Goal: Task Accomplishment & Management: Manage account settings

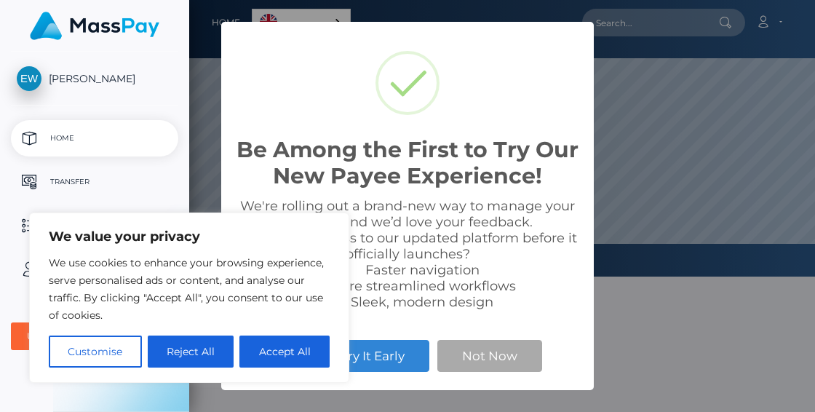
scroll to position [276, 626]
click at [271, 353] on button "Accept All" at bounding box center [284, 351] width 90 height 32
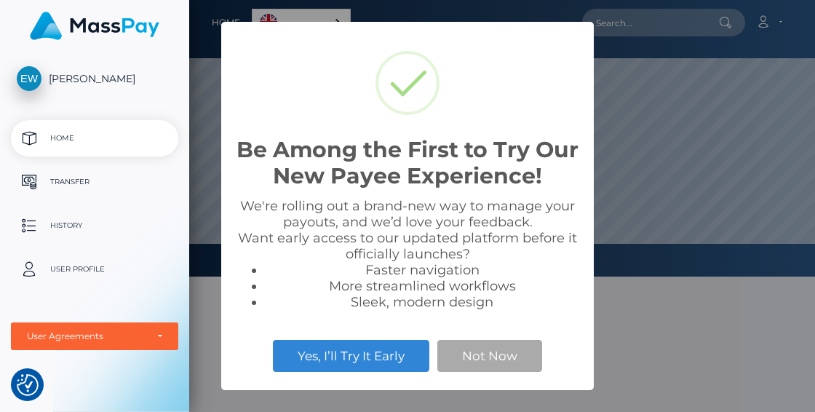
checkbox input "true"
click at [466, 351] on button "Not Now" at bounding box center [489, 356] width 105 height 32
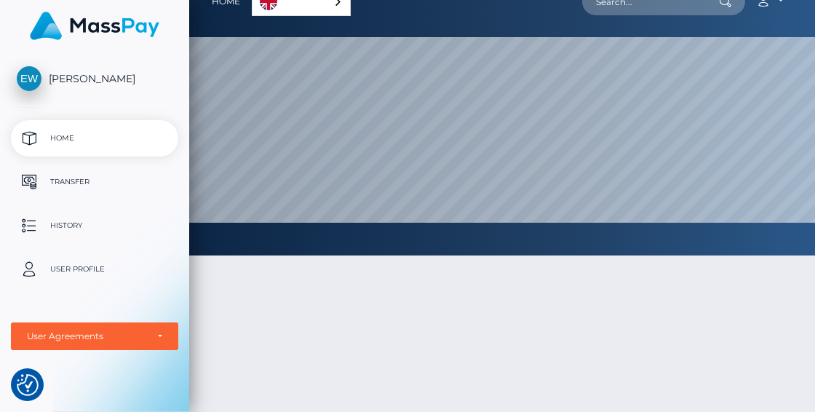
scroll to position [0, 0]
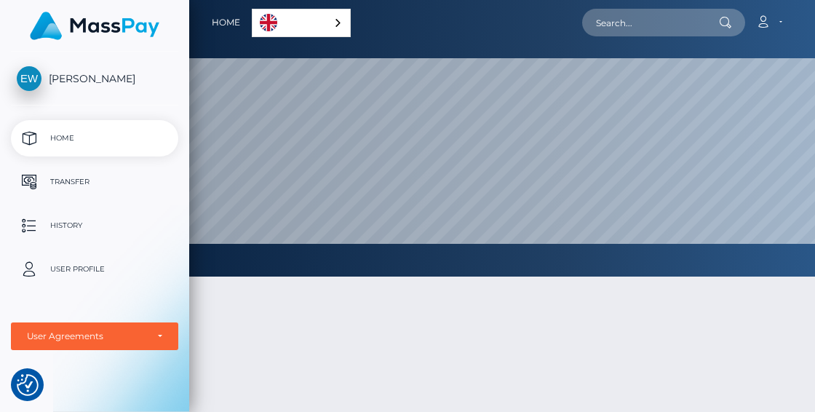
click at [100, 78] on span "[PERSON_NAME]" at bounding box center [94, 78] width 167 height 13
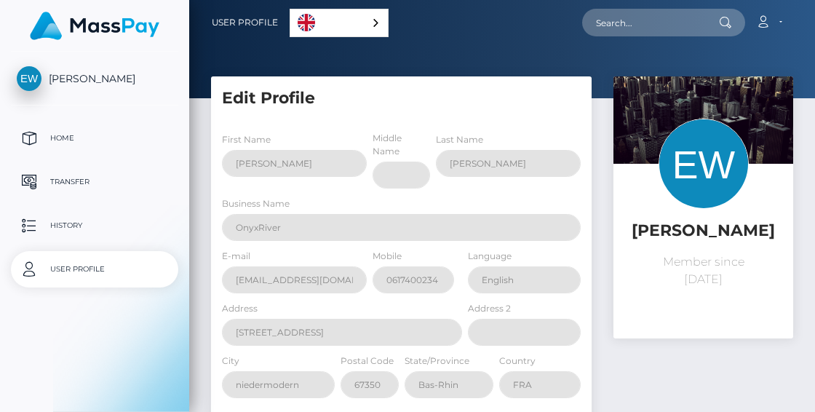
select select
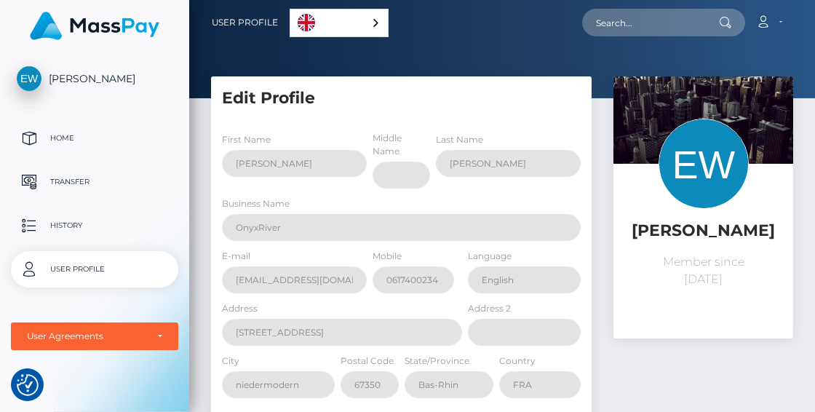
click at [367, 20] on div "English" at bounding box center [339, 23] width 99 height 28
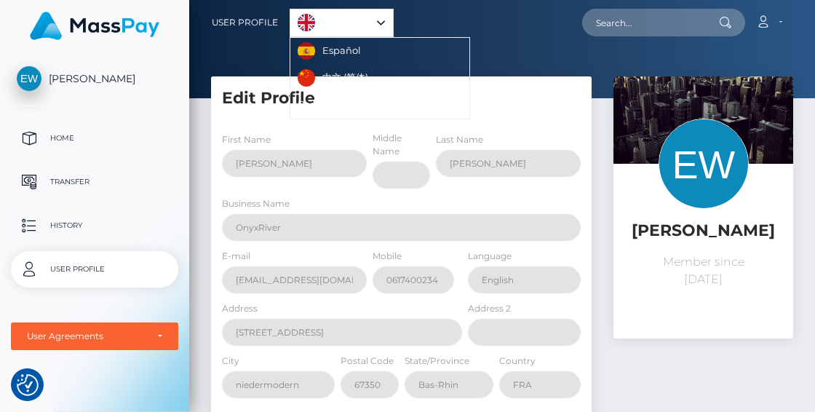
click at [421, 40] on nav "User Profile English Español 中文 (简体) Português ([GEOGRAPHIC_DATA]) Account" at bounding box center [502, 22] width 626 height 45
click at [74, 177] on p "Transfer" at bounding box center [95, 182] width 156 height 22
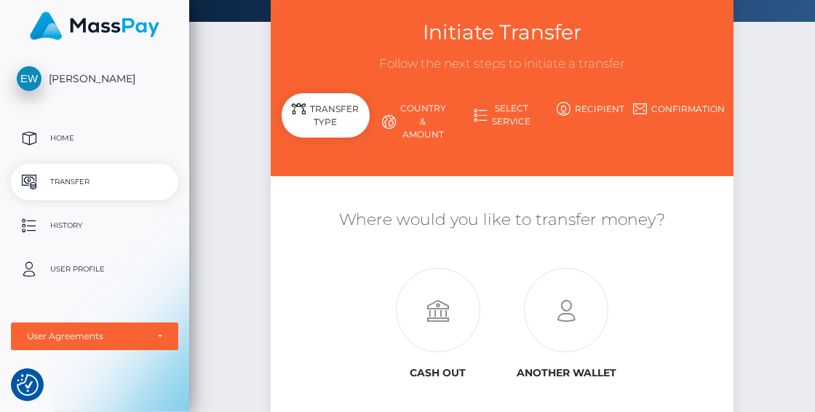
scroll to position [74, 0]
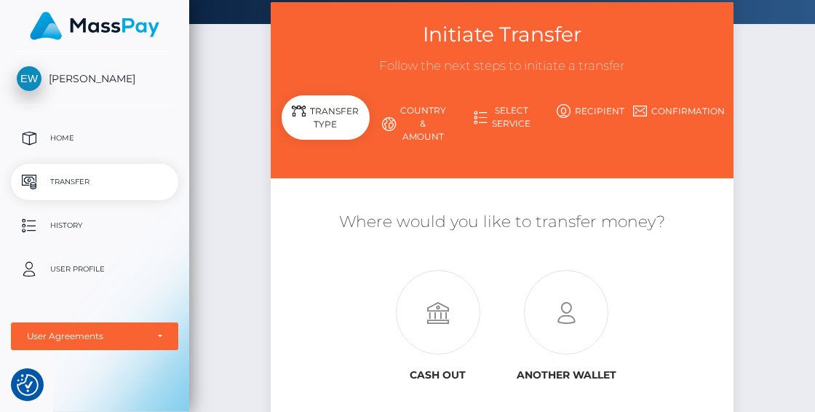
click at [410, 119] on link "Country & Amount" at bounding box center [414, 123] width 88 height 51
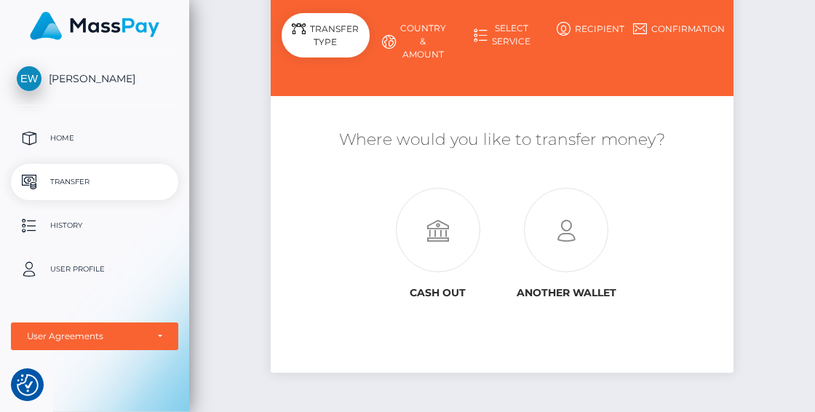
scroll to position [167, 0]
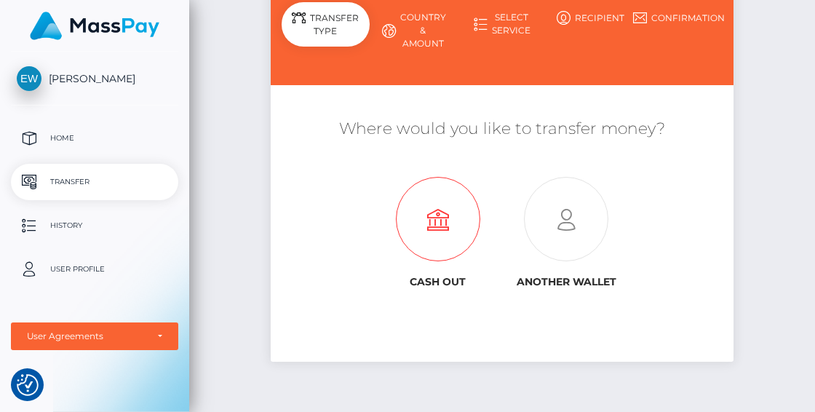
click at [417, 228] on icon at bounding box center [437, 220] width 129 height 84
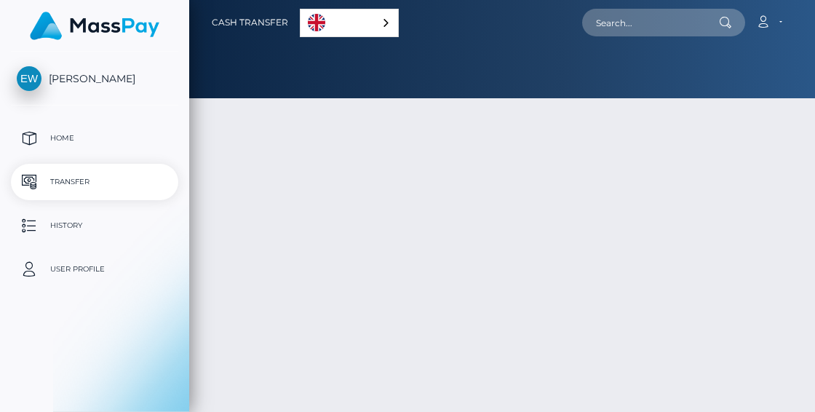
select select
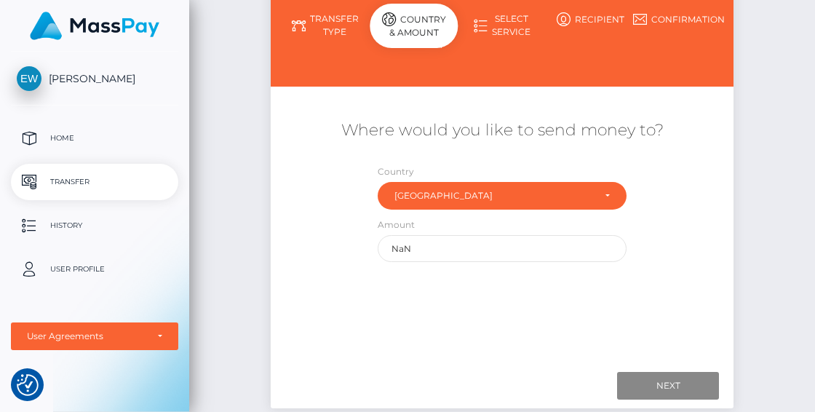
scroll to position [167, 0]
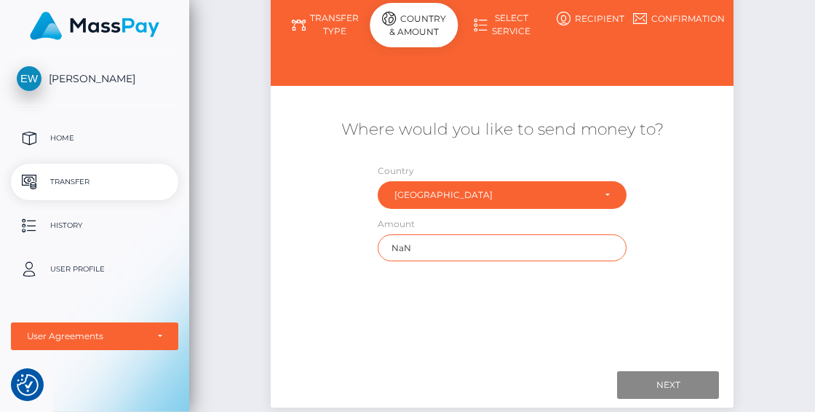
click at [485, 249] on input "NaN" at bounding box center [502, 247] width 248 height 27
click at [674, 264] on div "Where would you like to send money to? Country Abkhazia Afghanistan Albania Alg…" at bounding box center [502, 189] width 463 height 157
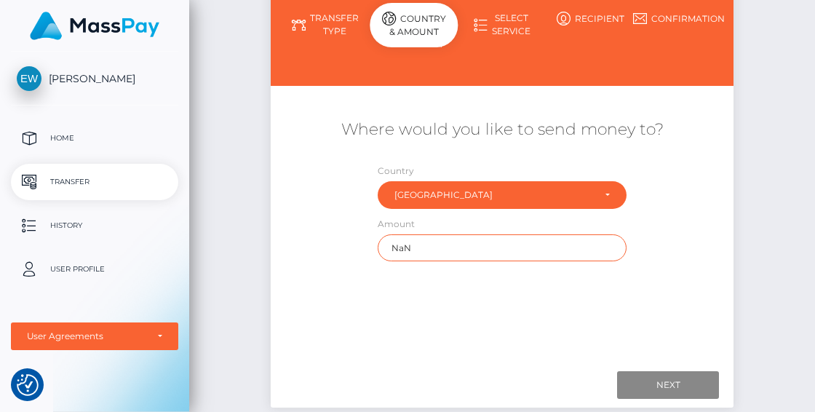
drag, startPoint x: 419, startPoint y: 251, endPoint x: 388, endPoint y: 250, distance: 31.3
click at [388, 250] on input "NaN" at bounding box center [502, 247] width 248 height 27
click at [613, 284] on div "Where would you like to send money to? Country Abkhazia Afghanistan Albania Alg…" at bounding box center [503, 226] width 442 height 258
click at [596, 250] on input "text" at bounding box center [502, 247] width 248 height 27
drag, startPoint x: 596, startPoint y: 250, endPoint x: 647, endPoint y: 245, distance: 51.1
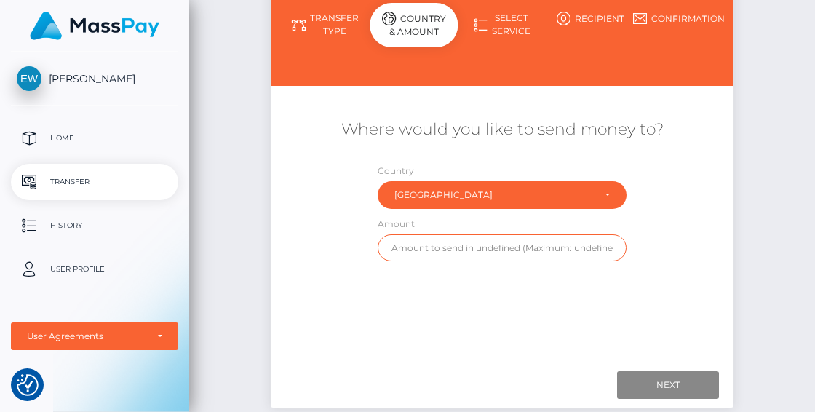
click at [647, 245] on div "Where would you like to send money to? Country Abkhazia Afghanistan Albania Alg…" at bounding box center [502, 189] width 463 height 157
click at [645, 254] on div "Where would you like to send money to? Country Abkhazia Afghanistan Albania Alg…" at bounding box center [502, 189] width 463 height 157
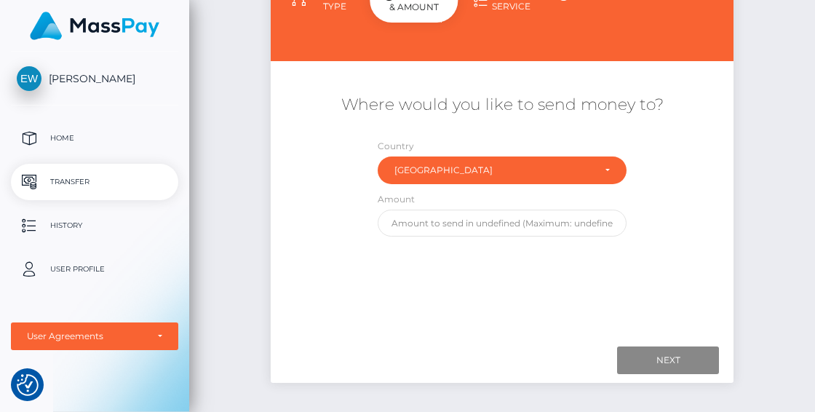
scroll to position [193, 0]
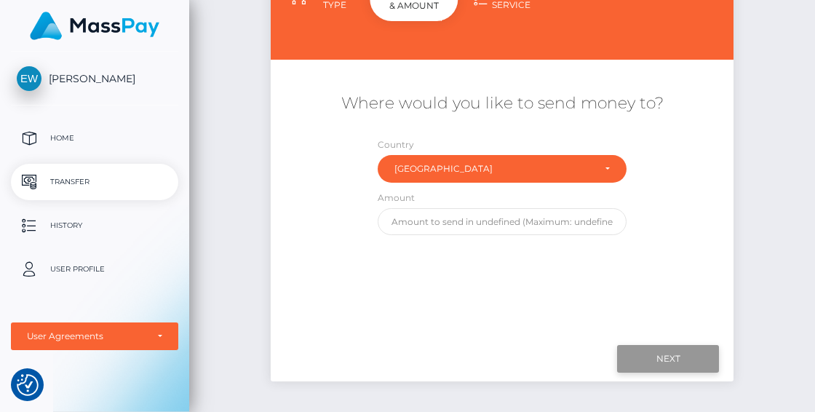
click at [671, 357] on input "Next" at bounding box center [668, 359] width 102 height 28
click at [674, 340] on div "Next Finish Previous" at bounding box center [502, 358] width 463 height 45
click at [672, 370] on input "Next" at bounding box center [668, 359] width 102 height 28
click at [669, 354] on input "Next" at bounding box center [668, 359] width 102 height 28
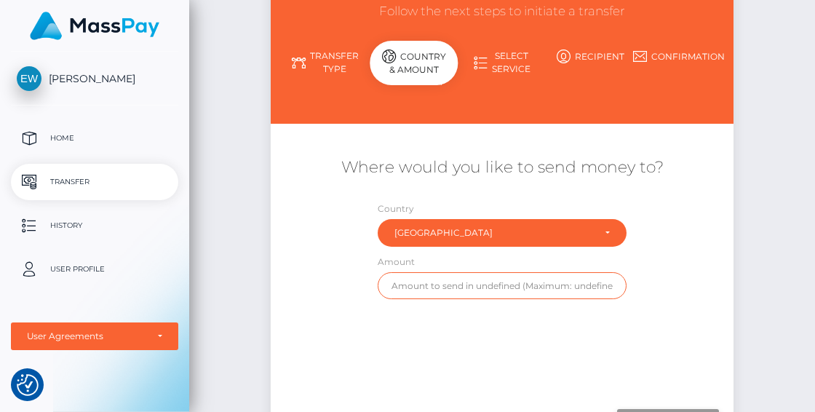
scroll to position [132, 0]
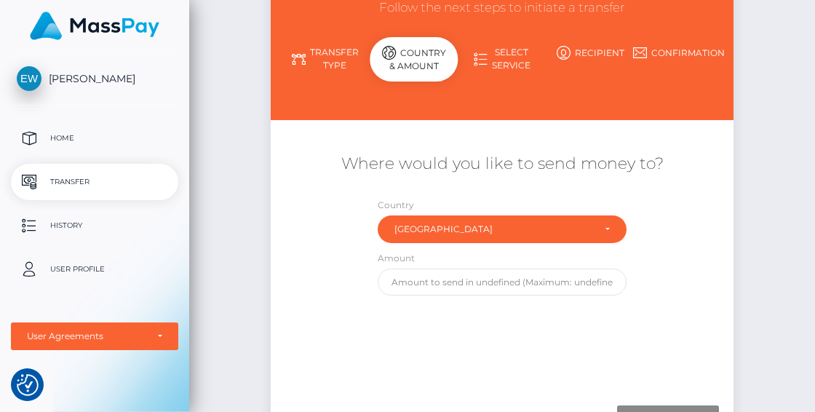
click at [503, 50] on link "Select Service" at bounding box center [502, 59] width 88 height 38
click at [65, 139] on p "Home" at bounding box center [95, 138] width 156 height 22
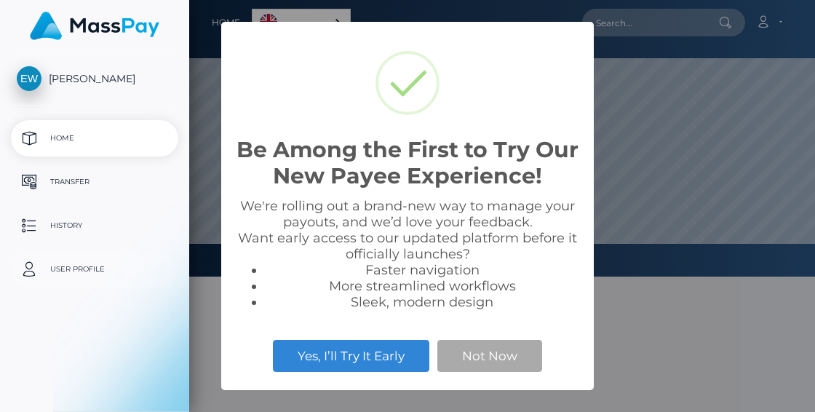
scroll to position [276, 626]
select select
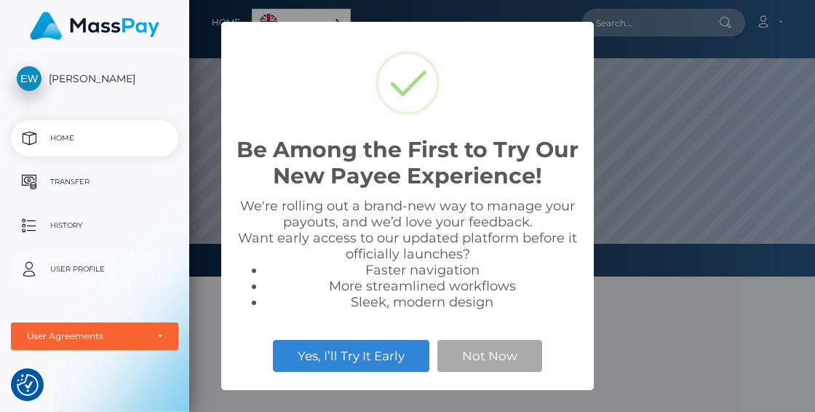
click at [84, 265] on p "User Profile" at bounding box center [95, 269] width 156 height 22
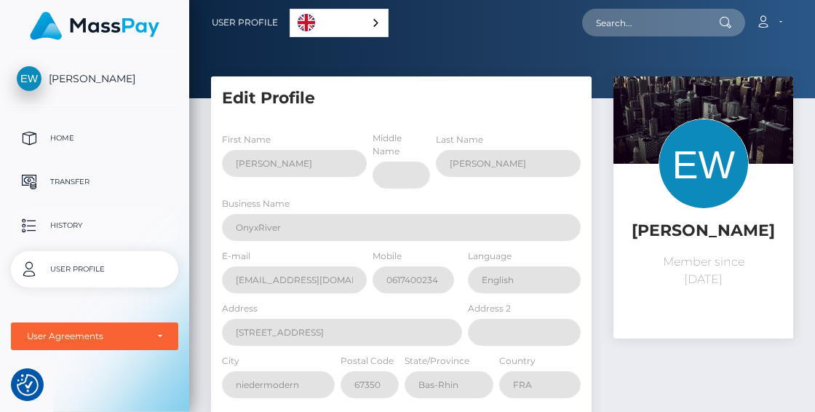
click at [80, 226] on p "History" at bounding box center [95, 226] width 156 height 22
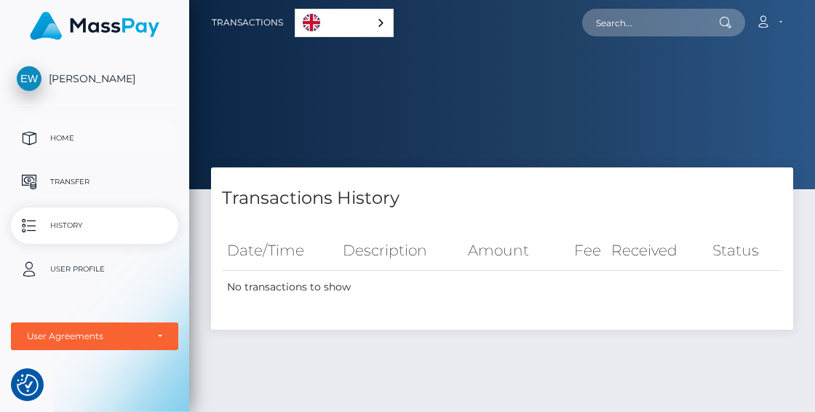
click at [68, 143] on p "Home" at bounding box center [95, 138] width 156 height 22
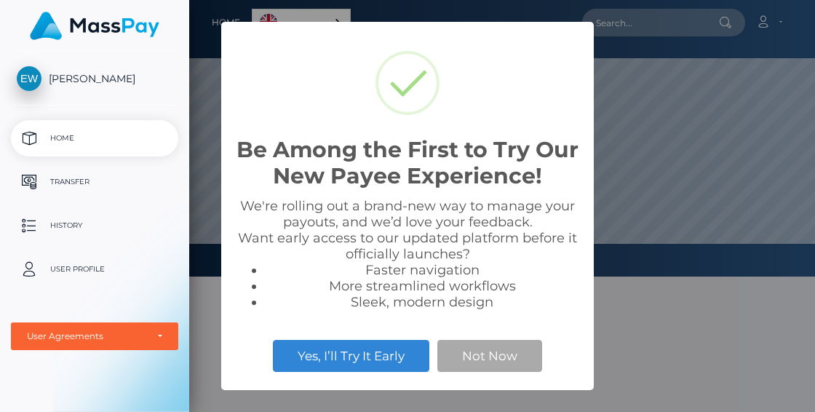
scroll to position [276, 626]
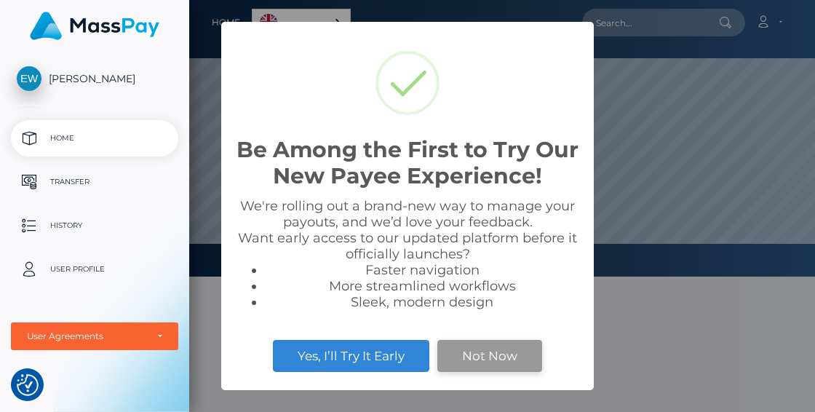
click at [499, 356] on button "Not Now" at bounding box center [489, 356] width 105 height 32
